Goal: Task Accomplishment & Management: Use online tool/utility

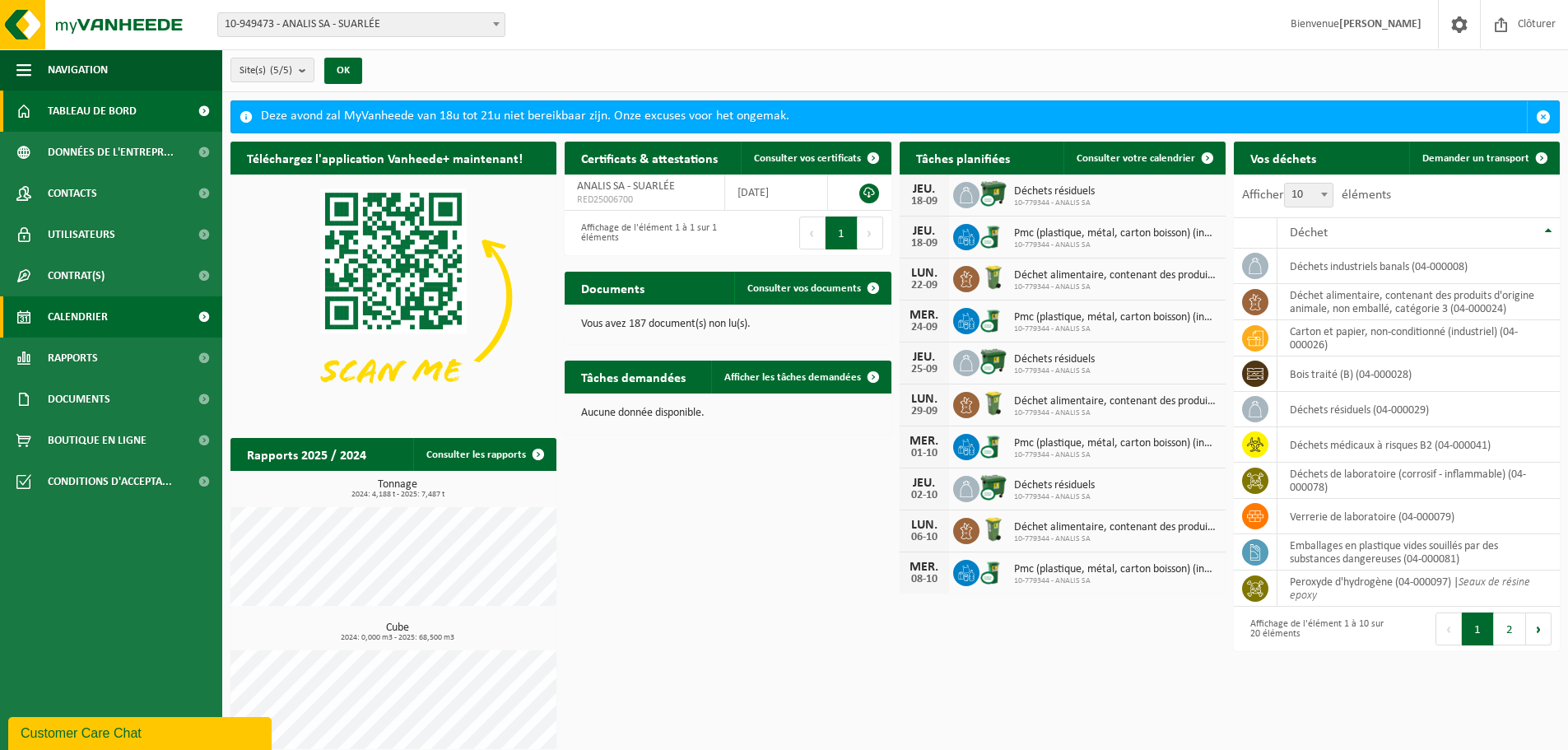
click at [116, 306] on link "Calendrier" at bounding box center [111, 317] width 222 height 41
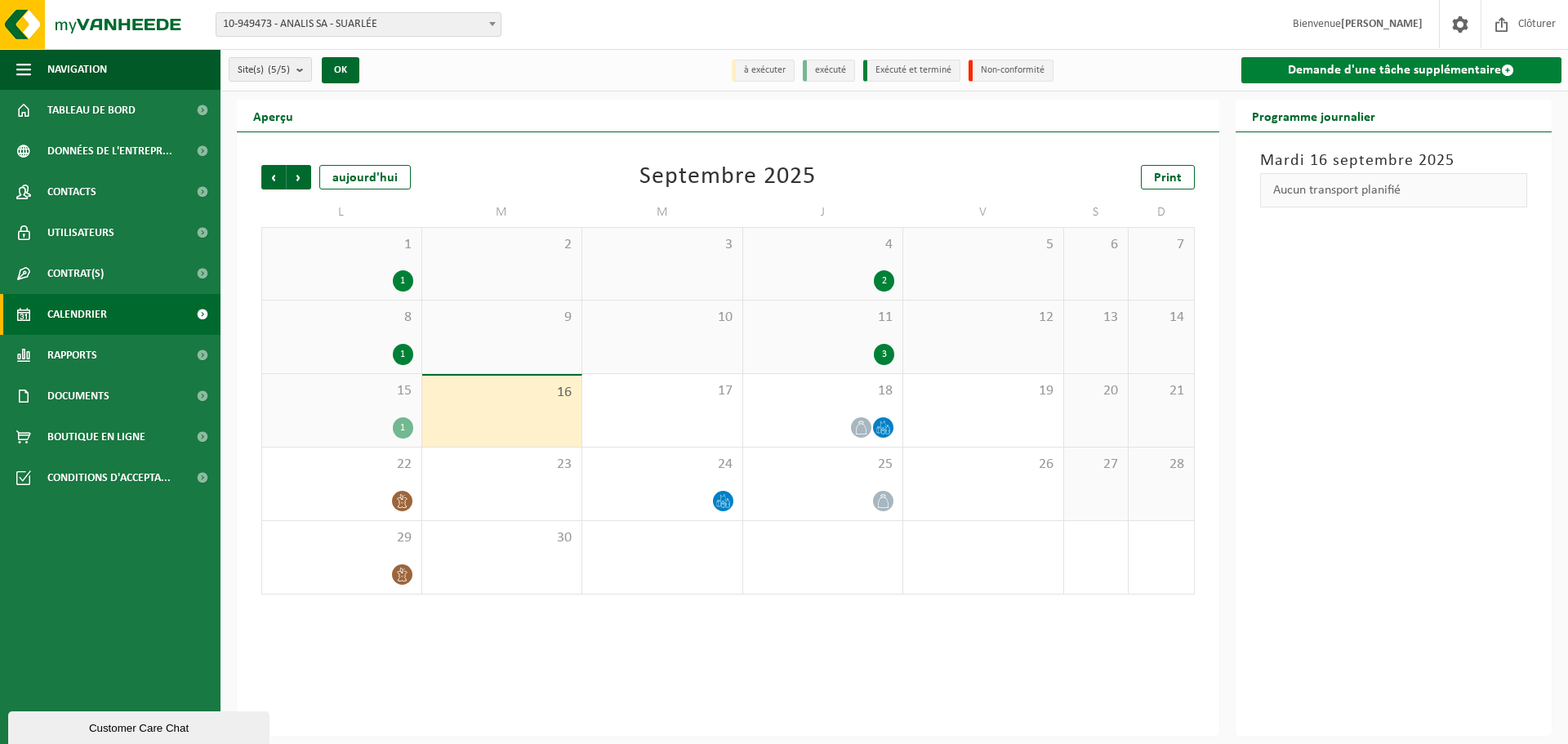
click at [1435, 73] on link "Demande d'une tâche supplémentaire" at bounding box center [1401, 70] width 321 height 26
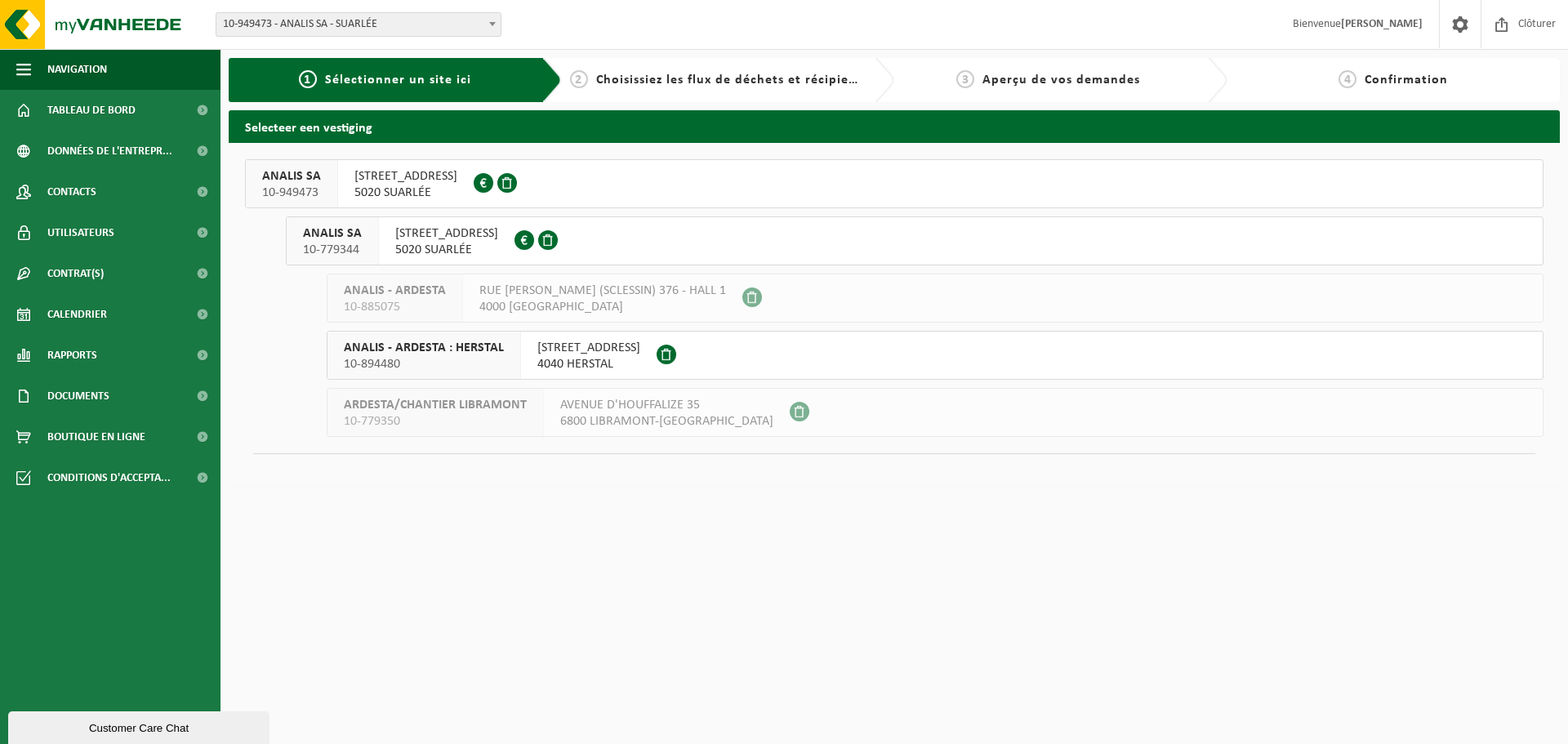
click at [473, 234] on span "RUE DE NÉVERLÉE 11" at bounding box center [446, 234] width 103 height 17
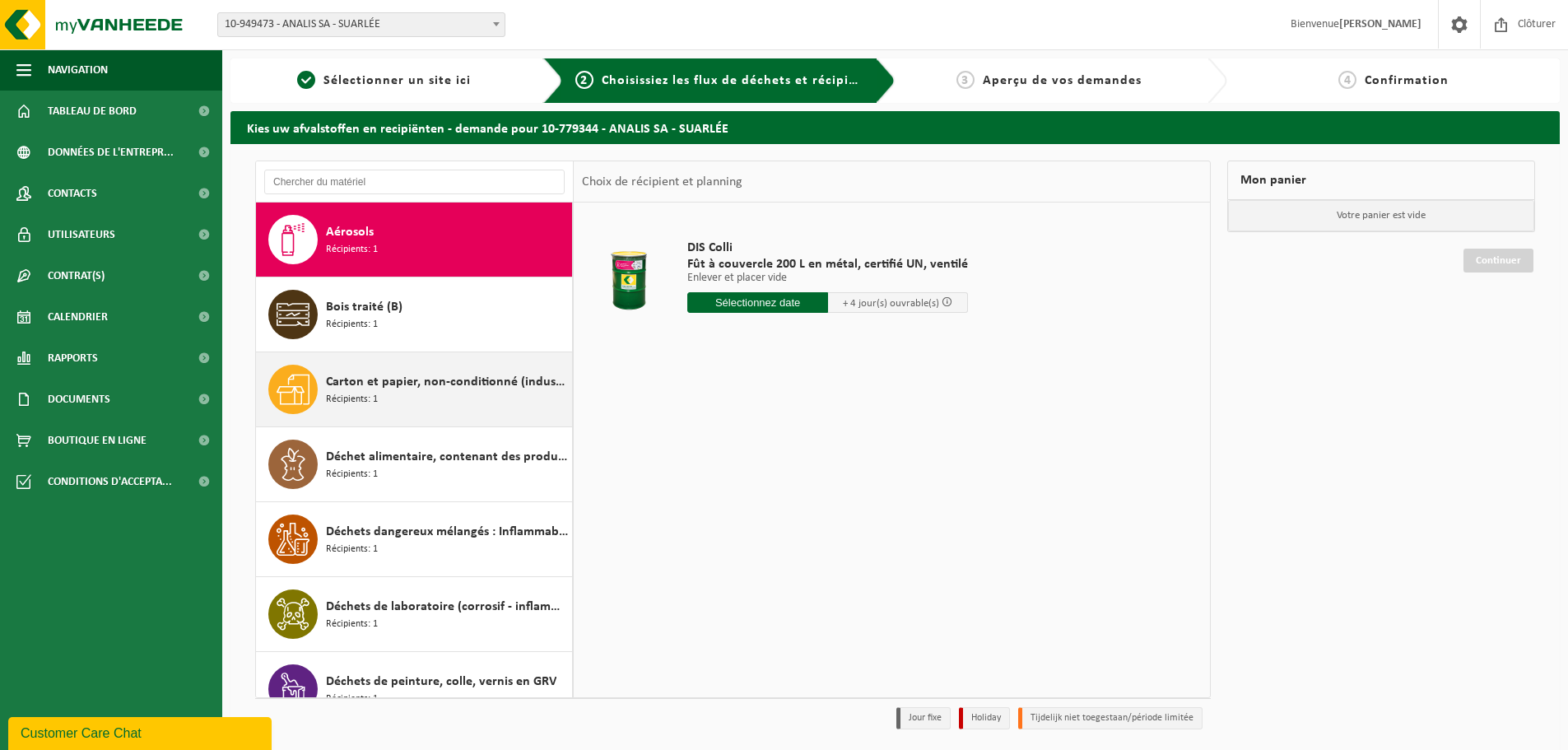
click at [496, 386] on span "Carton et papier, non-conditionné (industriel)" at bounding box center [447, 382] width 242 height 20
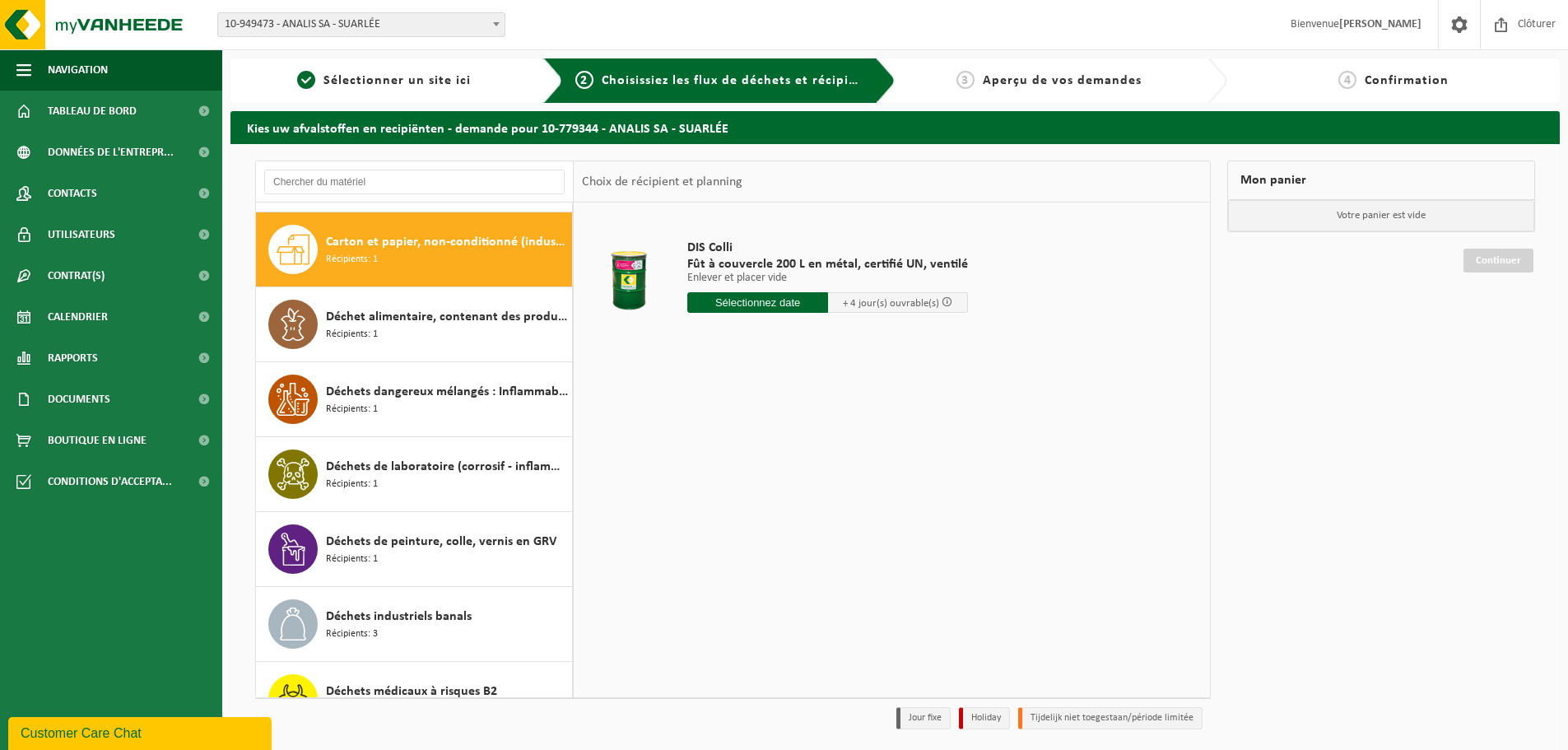
scroll to position [150, 0]
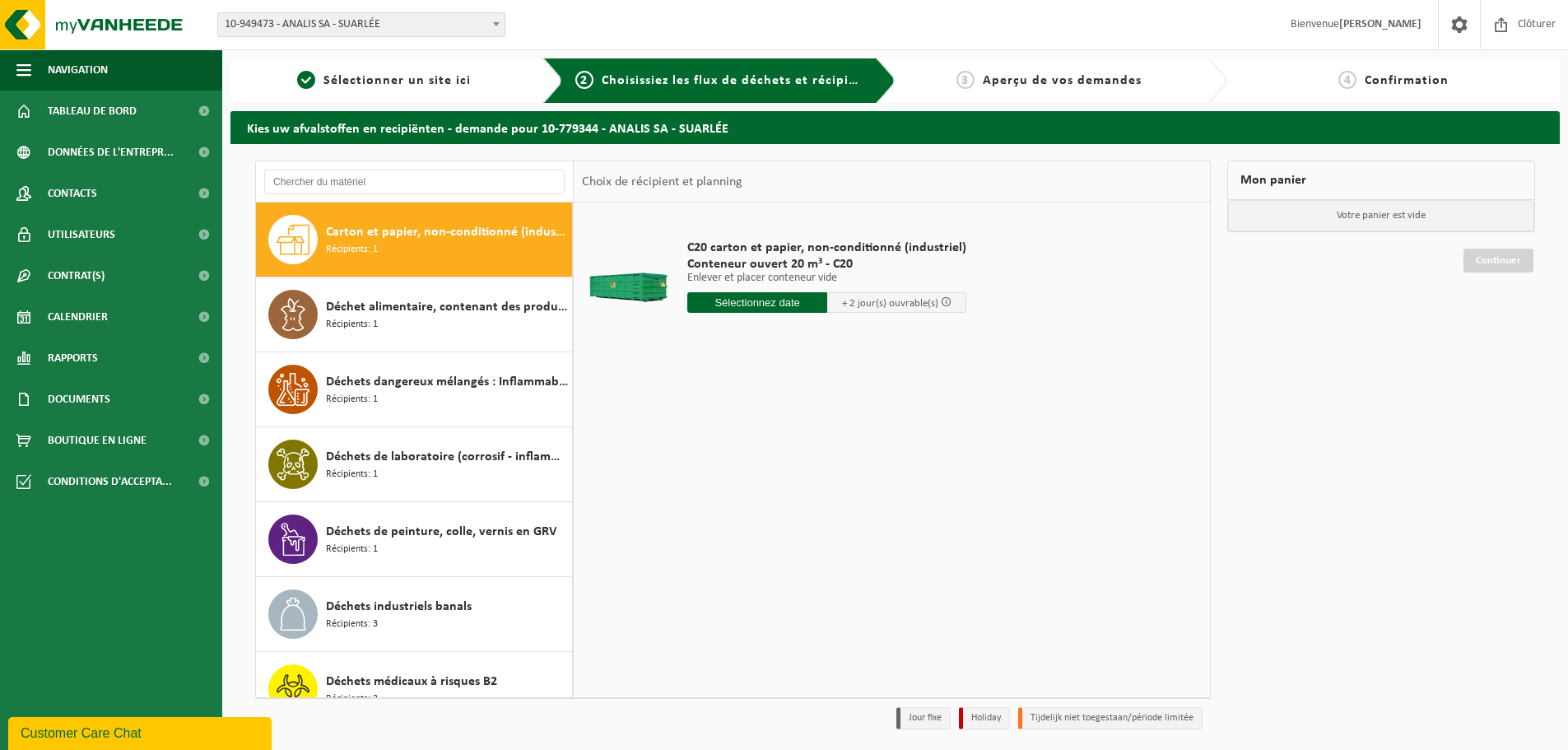
click at [765, 306] on input "text" at bounding box center [757, 302] width 140 height 21
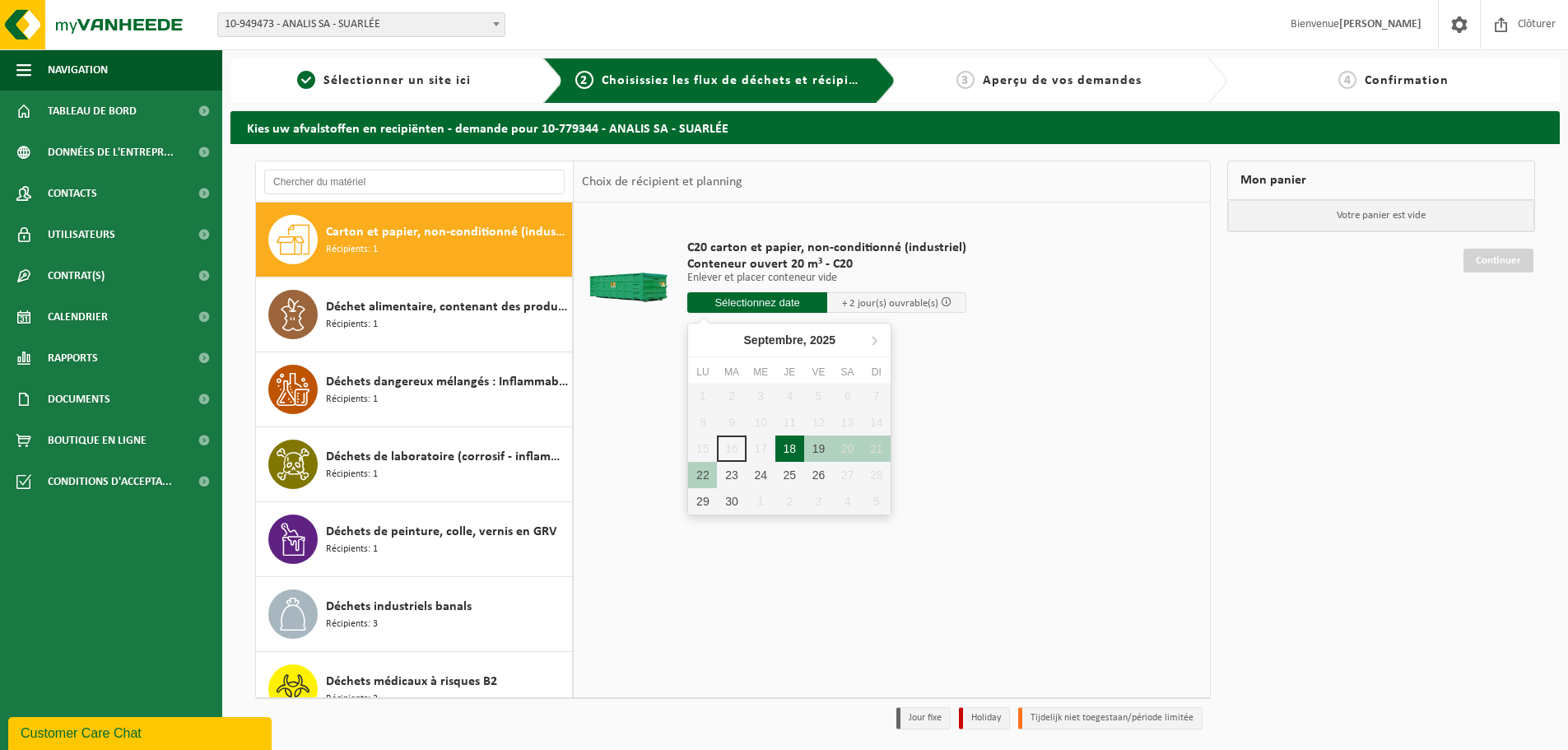
click at [798, 449] on div "18" at bounding box center [790, 449] width 29 height 26
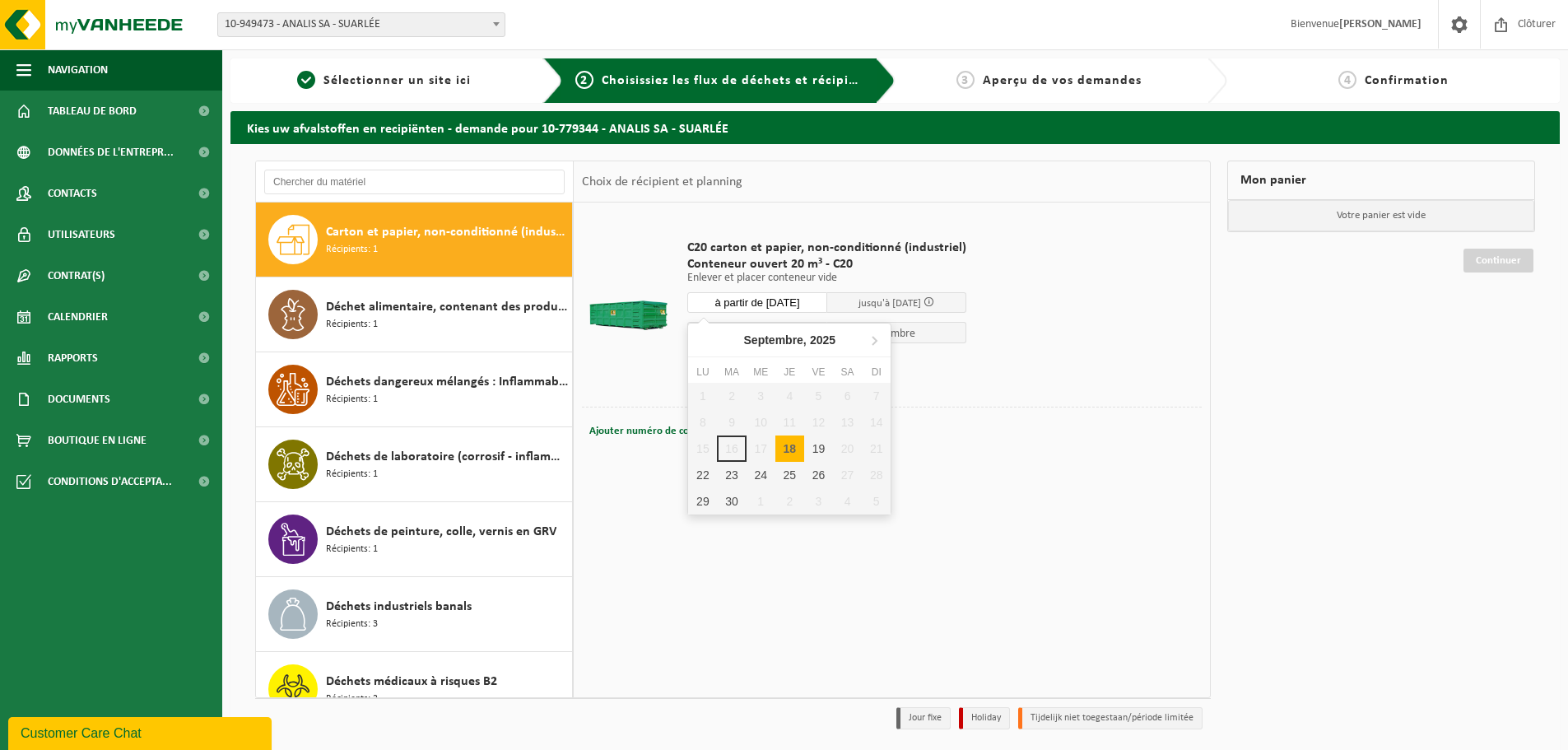
click at [775, 299] on input "à partir de 2025-09-18" at bounding box center [757, 302] width 140 height 21
click at [820, 447] on div "19" at bounding box center [818, 449] width 29 height 26
type input "à partir de 2025-09-19"
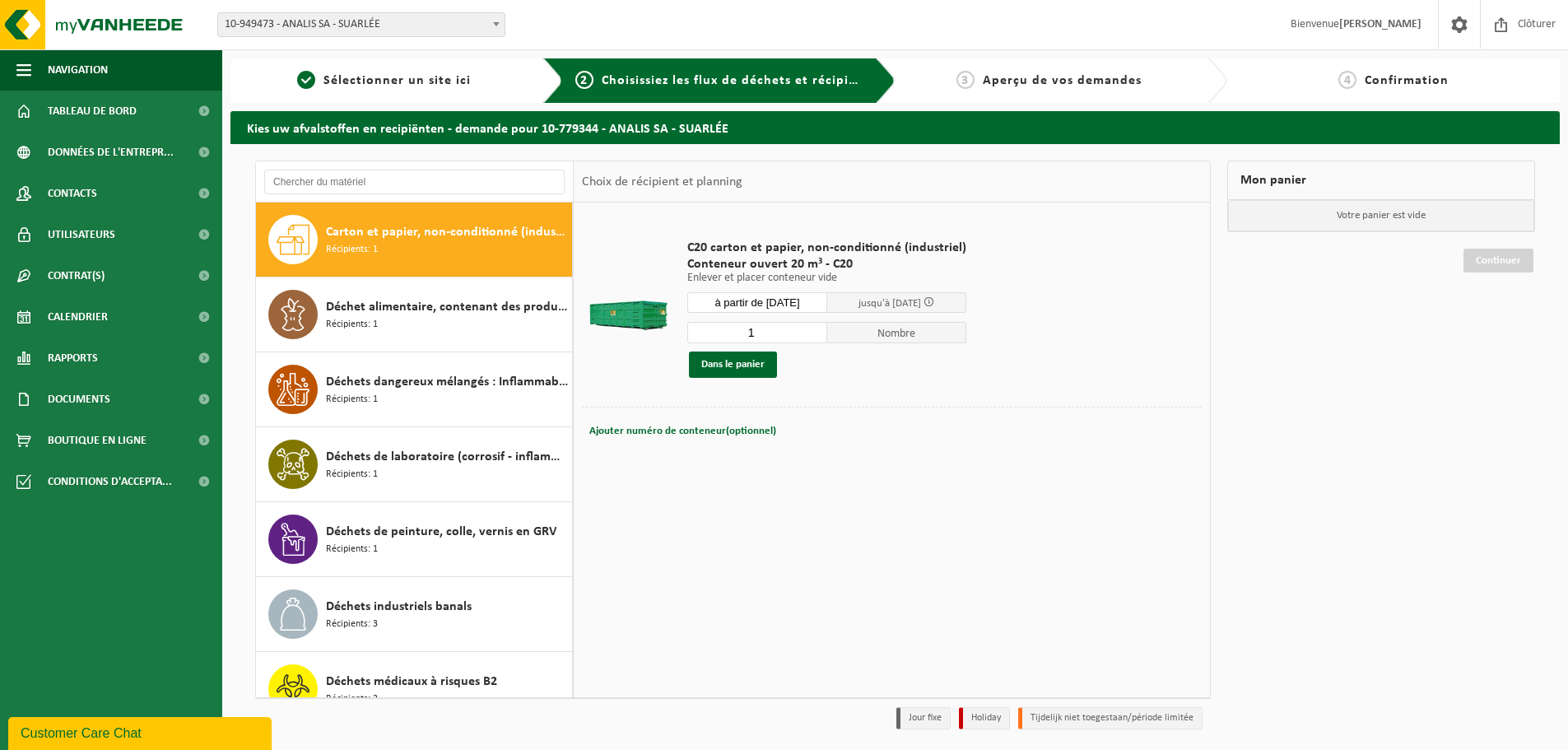
click at [1042, 398] on td "C20 carton et papier, non-conditionné (industriel) Conteneur ouvert 20 m³ - C20…" at bounding box center [938, 309] width 527 height 196
click at [739, 356] on button "Dans le panier" at bounding box center [733, 365] width 88 height 26
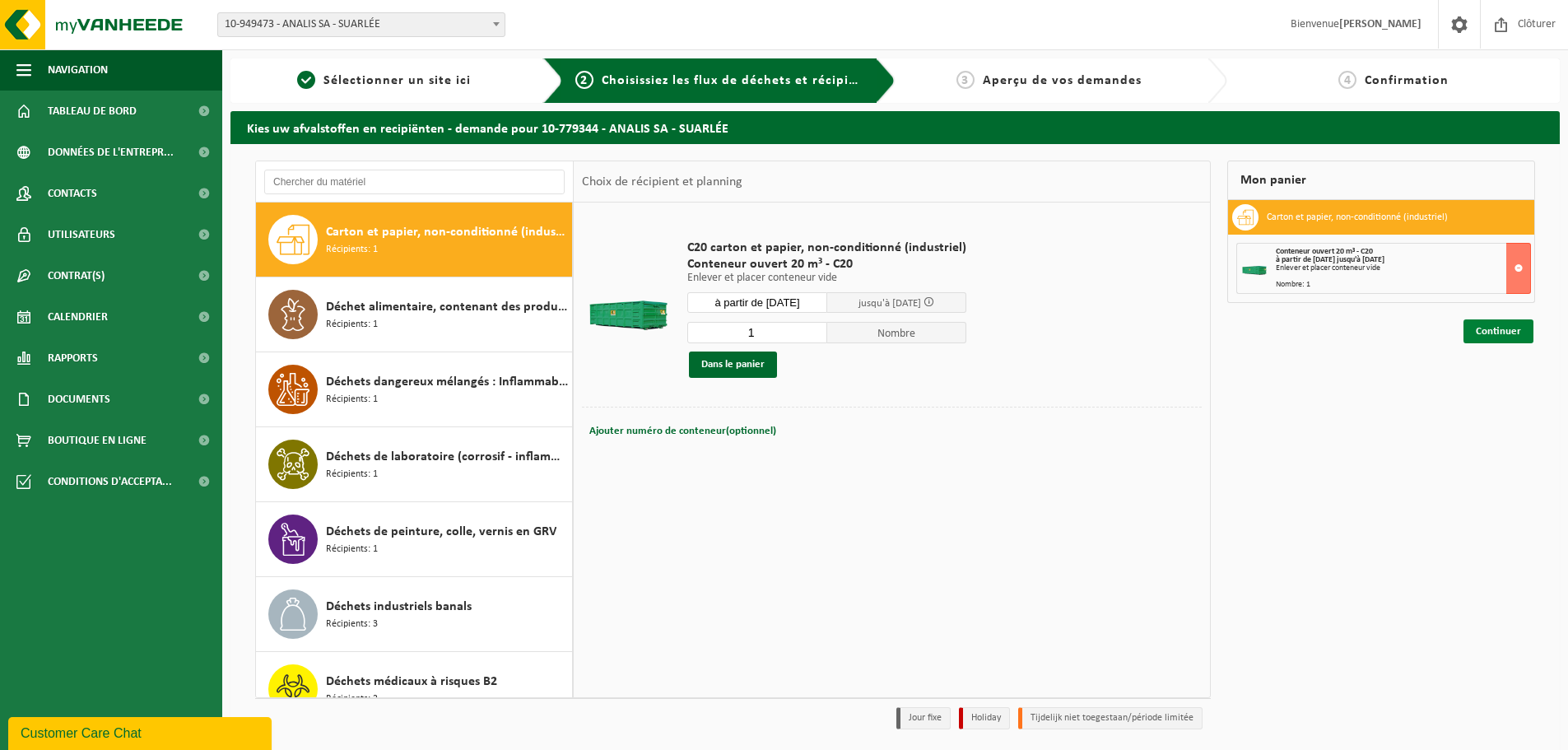
click at [1496, 334] on link "Continuer" at bounding box center [1498, 332] width 70 height 24
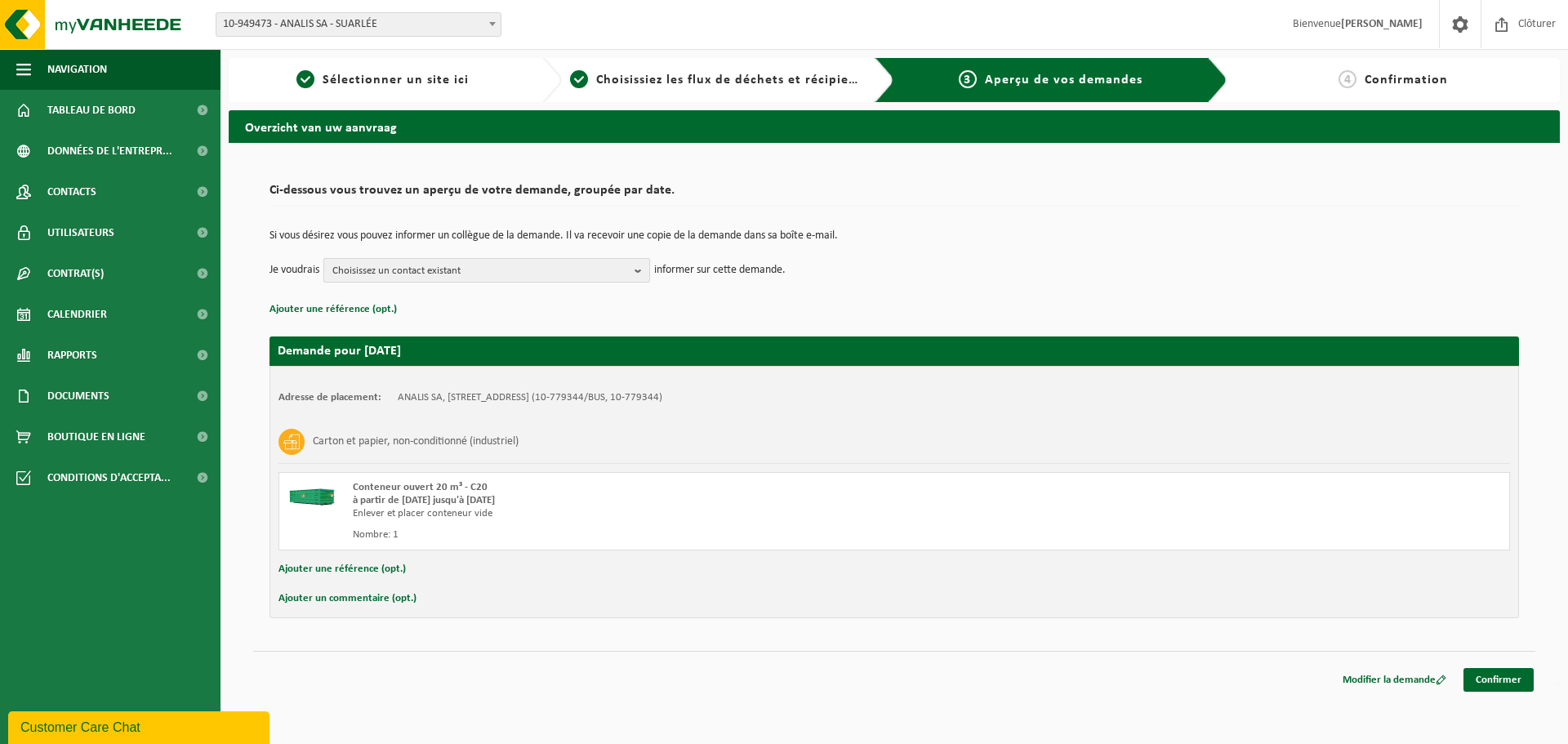
click at [417, 273] on span "Choisissez un contact existant" at bounding box center [480, 271] width 296 height 24
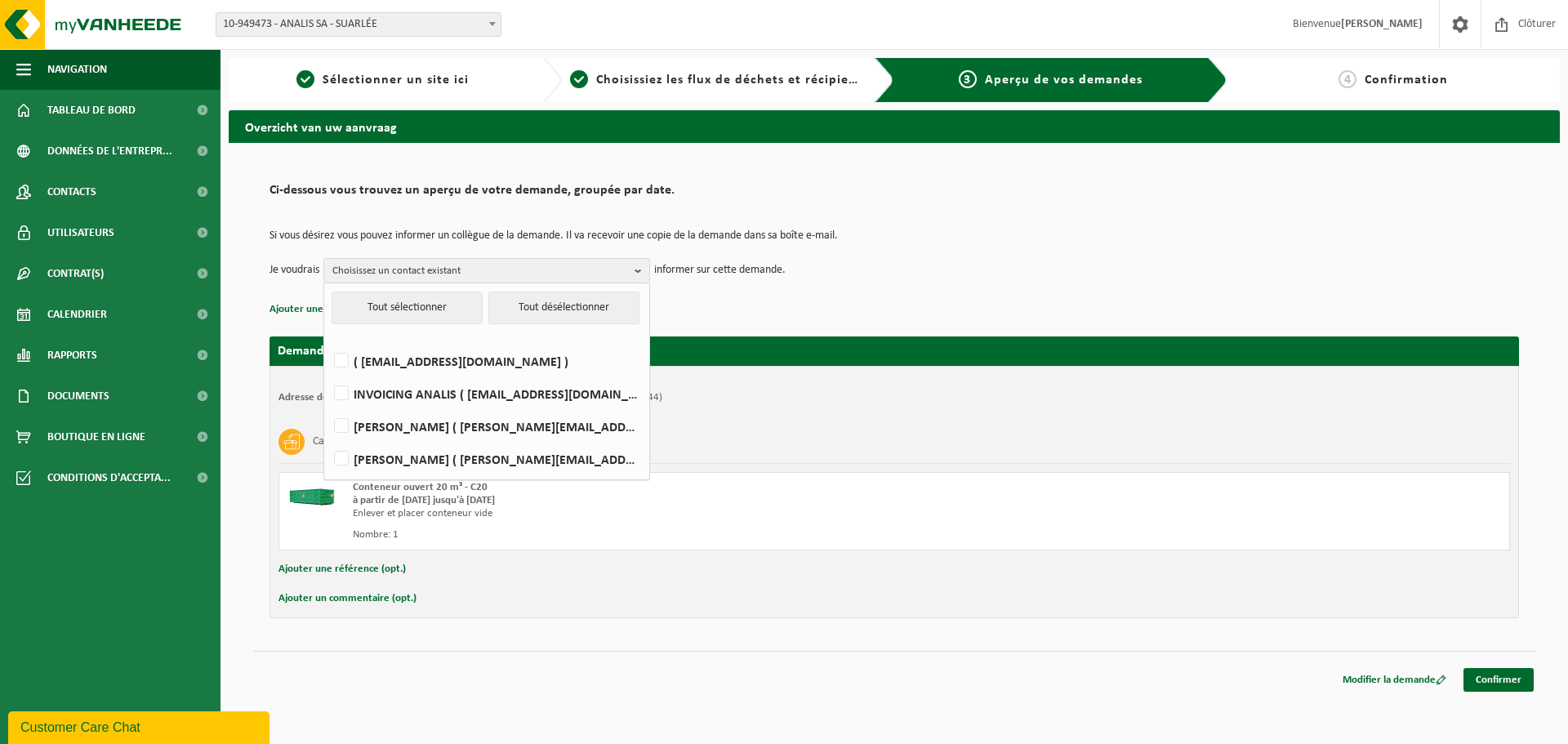
click at [920, 281] on td "Je voudrais Choisissez un contact existant Tout sélectionner Tout désélectionne…" at bounding box center [894, 270] width 1250 height 24
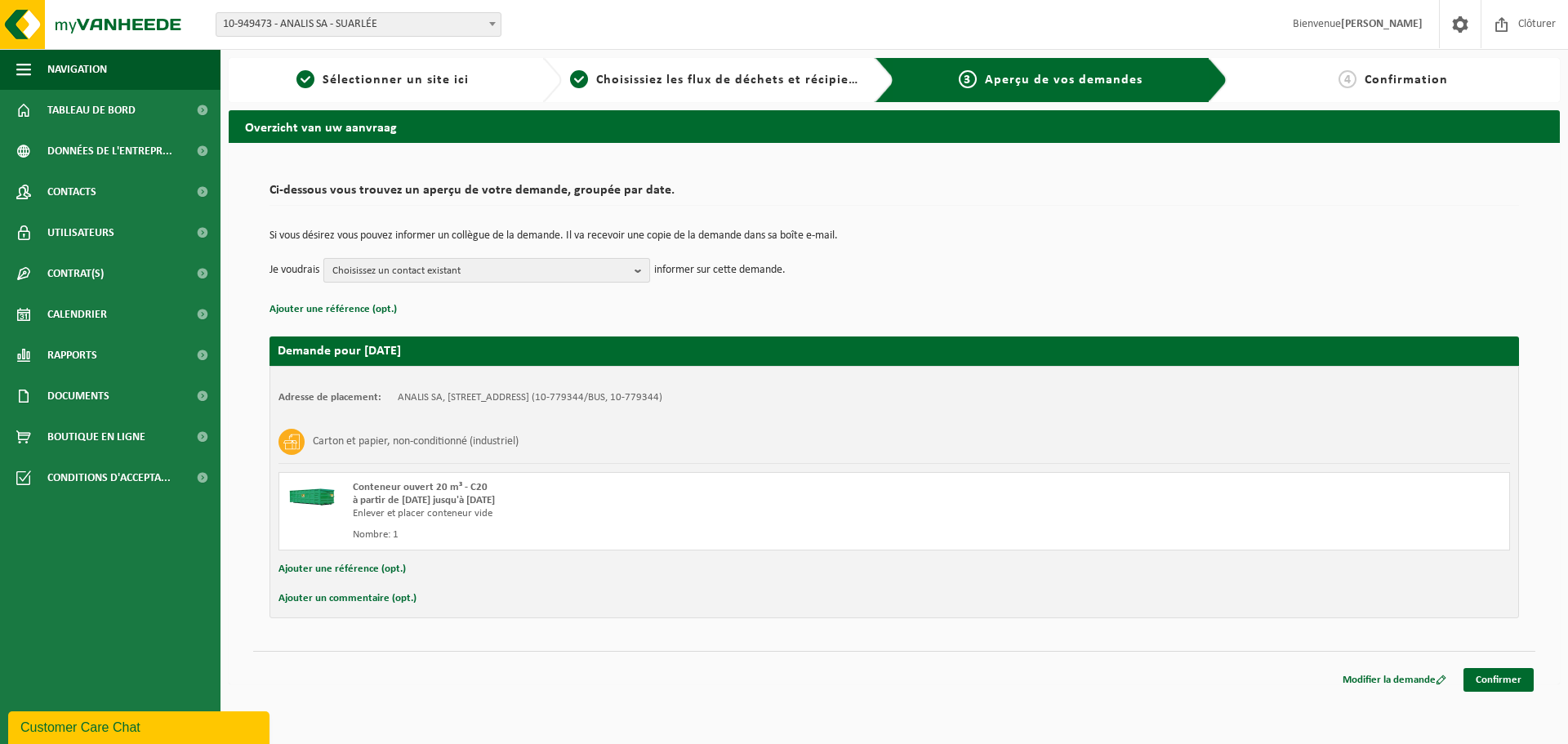
click at [418, 276] on span "Choisissez un contact existant" at bounding box center [480, 271] width 296 height 24
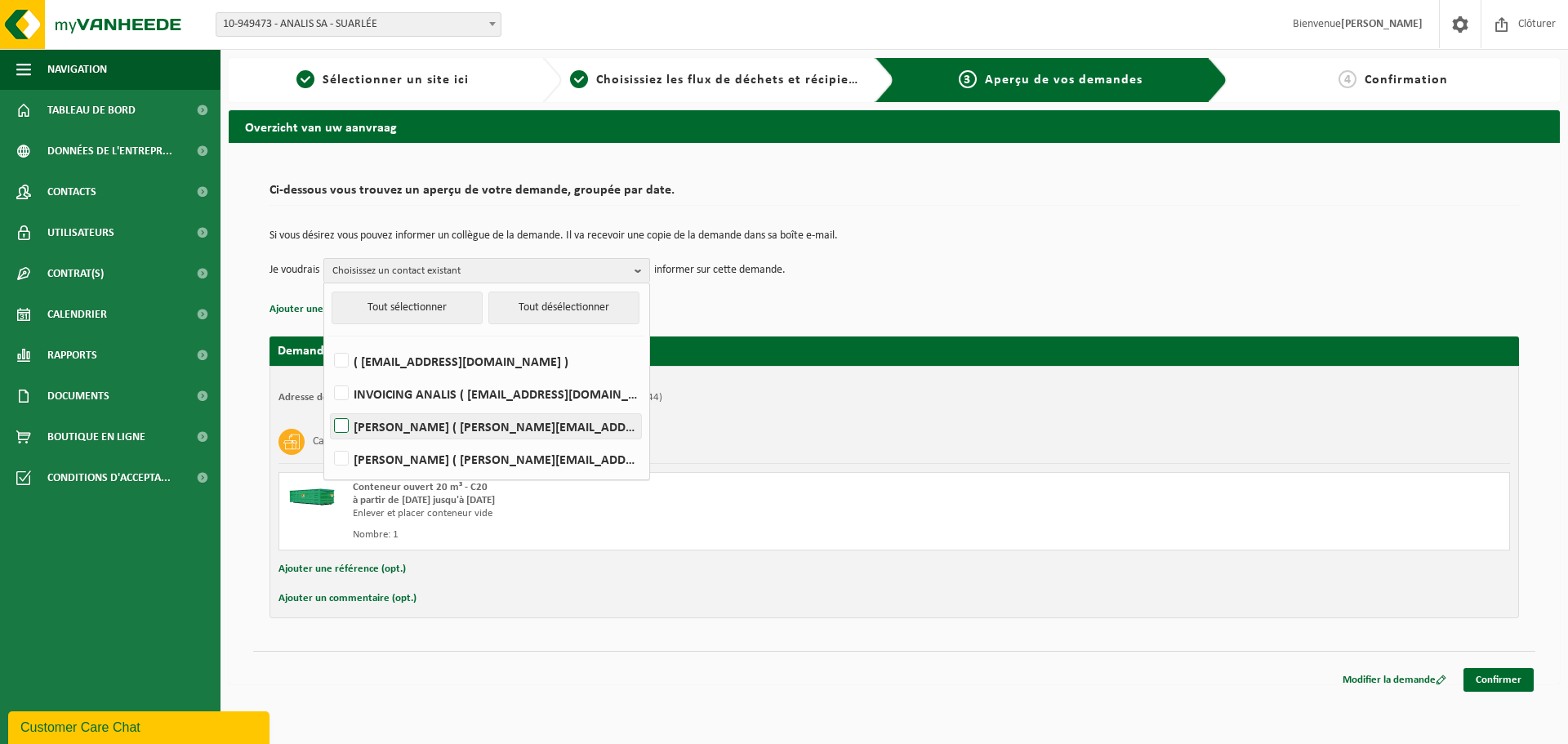
click at [338, 424] on label "[PERSON_NAME] ( [PERSON_NAME][EMAIL_ADDRESS][DOMAIN_NAME] )" at bounding box center [486, 427] width 310 height 24
click at [328, 406] on input "[PERSON_NAME] ( [PERSON_NAME][EMAIL_ADDRESS][DOMAIN_NAME] )" at bounding box center [327, 405] width 1 height 1
checkbox input "true"
click at [1036, 265] on td "Je voudrais [PERSON_NAME] Tout sélectionner Tout désélectionner ( [EMAIL_ADDRES…" at bounding box center [894, 270] width 1250 height 24
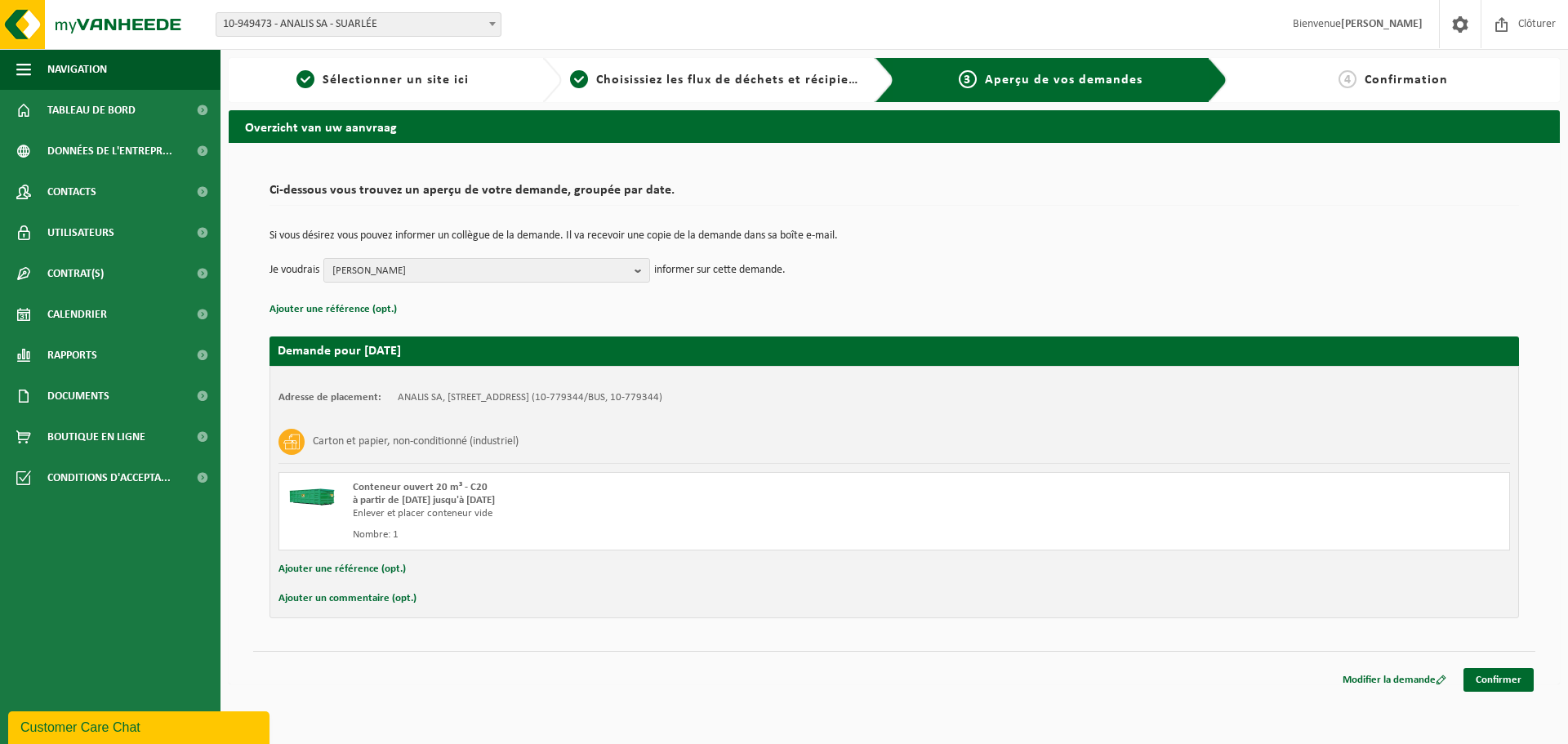
click at [329, 601] on button "Ajouter un commentaire (opt.)" at bounding box center [347, 599] width 138 height 21
click at [418, 613] on div "Adresse de placement: ANALIS SA, [STREET_ADDRESS] (10-779344/BUS, 10-779344) Ca…" at bounding box center [894, 493] width 1250 height 255
click at [411, 609] on input "text" at bounding box center [920, 601] width 1146 height 24
type input "vidange svp"
click at [1505, 678] on link "Confirmer" at bounding box center [1499, 684] width 70 height 24
